Goal: Communication & Community: Ask a question

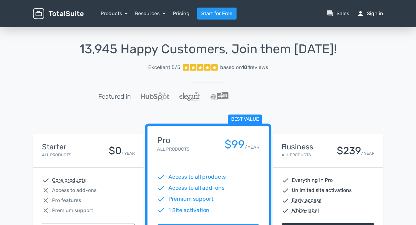
click at [368, 15] on link "person Sign in" at bounding box center [369, 14] width 26 height 8
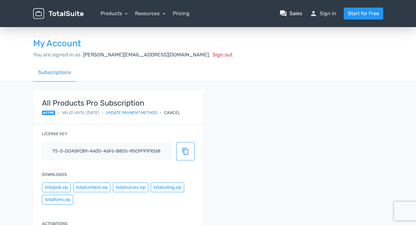
click at [291, 16] on link "question_answer Sales" at bounding box center [290, 14] width 23 height 8
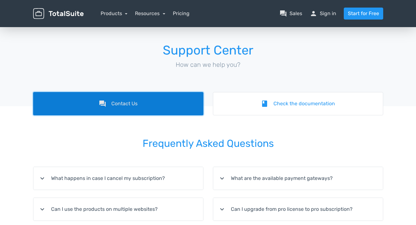
click at [190, 95] on link "forum Contact Us" at bounding box center [118, 103] width 170 height 23
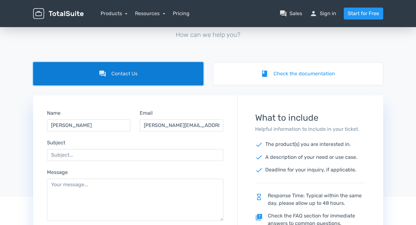
scroll to position [39, 0]
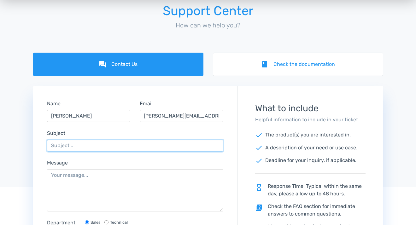
click at [147, 143] on input "Subject" at bounding box center [135, 146] width 176 height 12
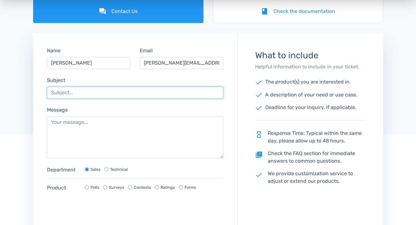
scroll to position [102, 0]
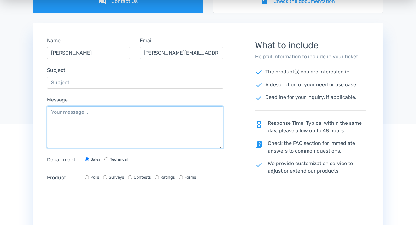
click at [126, 129] on textarea "Message" at bounding box center [135, 127] width 176 height 42
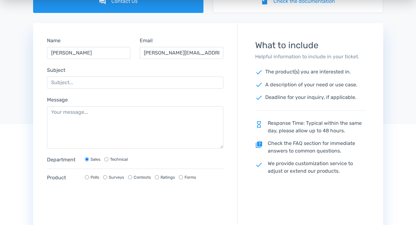
click at [106, 161] on input "Technical" at bounding box center [106, 159] width 4 height 4
radio input "true"
radio input "false"
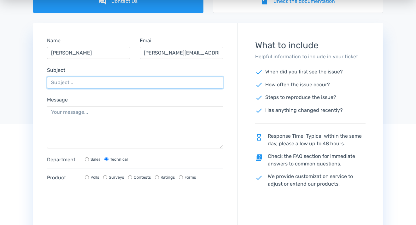
click at [90, 83] on input "Subject" at bounding box center [135, 83] width 176 height 12
type input "Not getting a response"
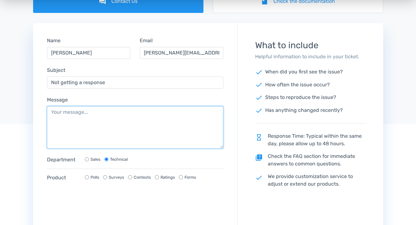
click at [96, 123] on textarea "Message" at bounding box center [135, 127] width 176 height 42
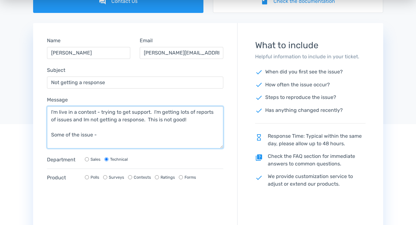
paste textarea "- when you click on the band the site completely crashes - when you click on th…"
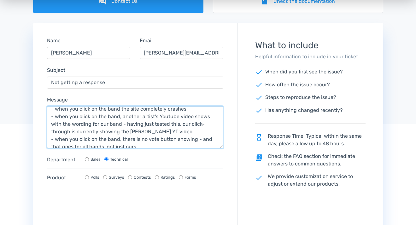
scroll to position [0, 0]
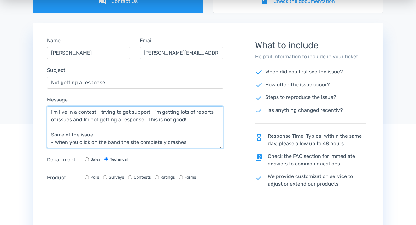
click at [186, 122] on textarea "I'm live in a contest - trying to get support. I'm getting lots of reports of i…" at bounding box center [135, 127] width 176 height 42
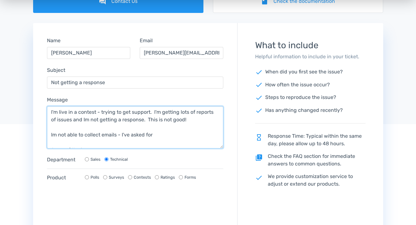
click at [116, 136] on textarea "I'm live in a contest - trying to get support. I'm getting lots of reports of i…" at bounding box center [135, 127] width 176 height 42
click at [194, 135] on textarea "I'm live in a contest - trying to get support. I'm getting lots of reports of i…" at bounding box center [135, 127] width 176 height 42
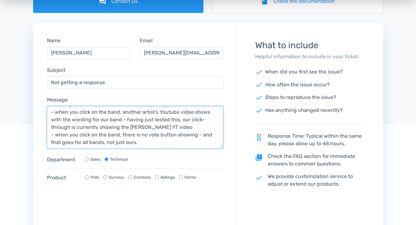
scroll to position [67, 0]
click at [175, 135] on textarea "I'm live in a contest - trying to get support. I'm getting lots of reports of i…" at bounding box center [135, 127] width 176 height 42
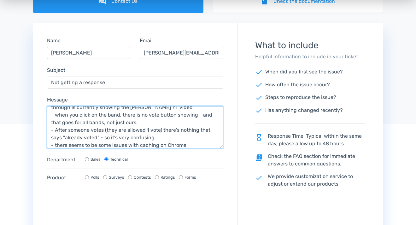
scroll to position [88, 0]
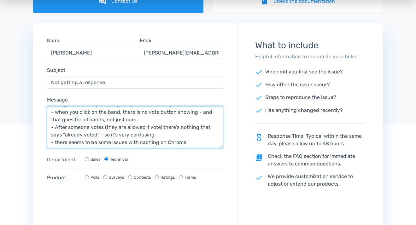
type textarea "I'm live in a contest - trying to get support. I'm getting lots of reports of i…"
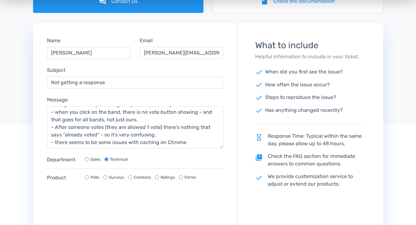
click at [128, 176] on input "Contests" at bounding box center [130, 177] width 4 height 4
radio input "true"
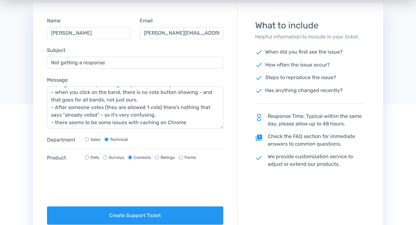
scroll to position [140, 0]
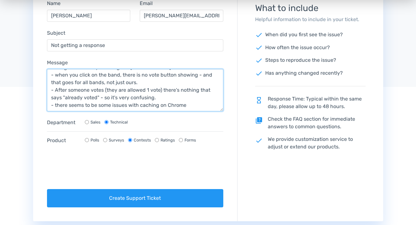
click at [189, 101] on textarea "I'm live in a contest - trying to get support. I'm getting lots of reports of i…" at bounding box center [135, 90] width 176 height 42
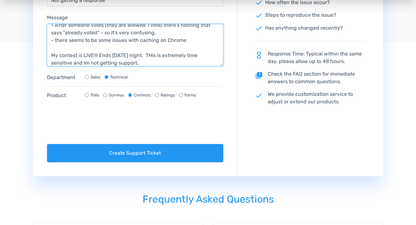
scroll to position [238, 0]
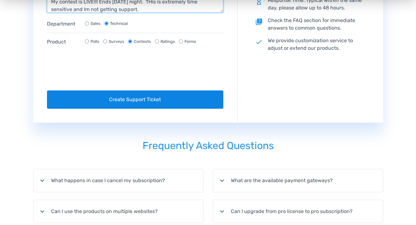
type textarea "I'm live in a contest - trying to get support. I'm getting lots of reports of i…"
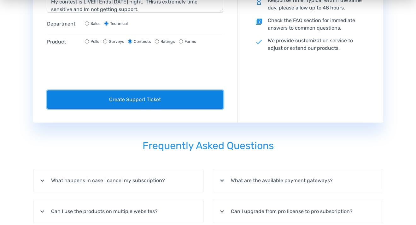
click at [129, 100] on button "Create Support Ticket" at bounding box center [135, 99] width 176 height 18
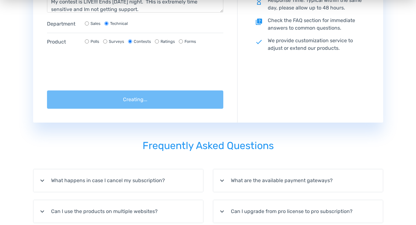
scroll to position [204, 0]
